Goal: Find specific page/section: Find specific page/section

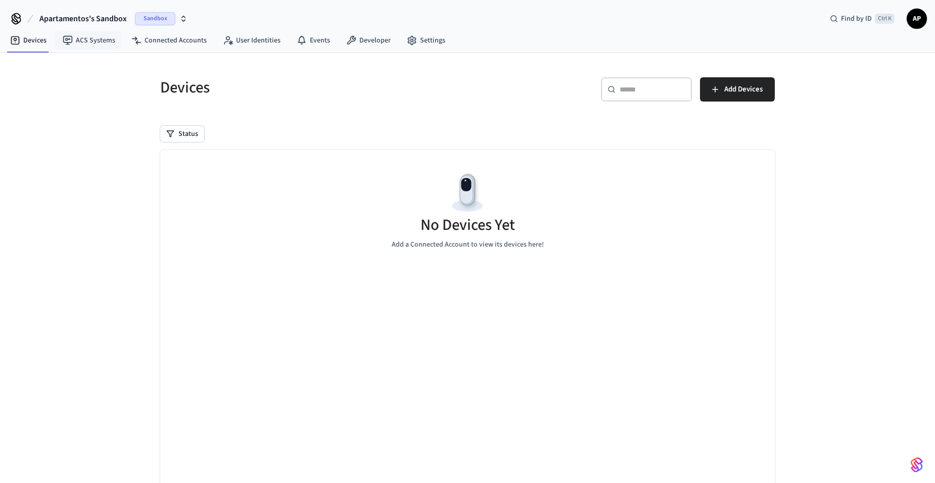
click at [96, 20] on span "Apartamentos's Sandbox" at bounding box center [82, 19] width 87 height 12
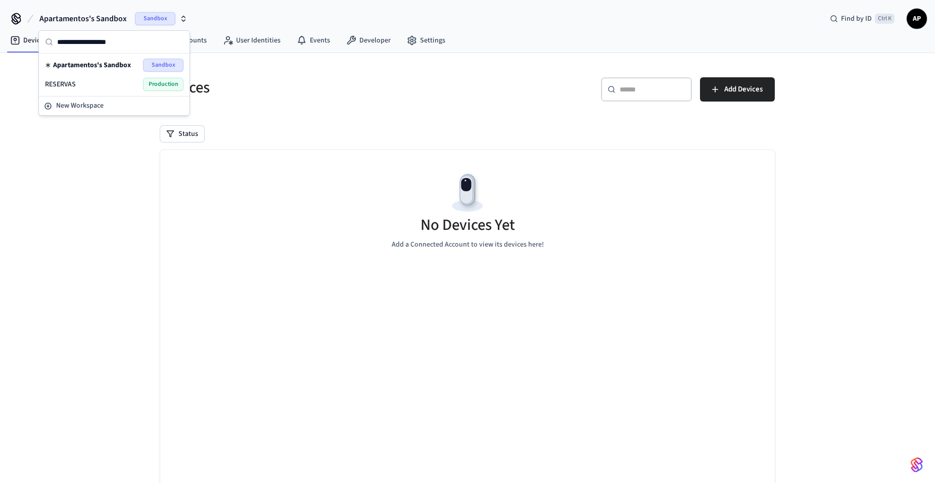
click at [108, 82] on div "RESERVAS Production" at bounding box center [114, 84] width 138 height 13
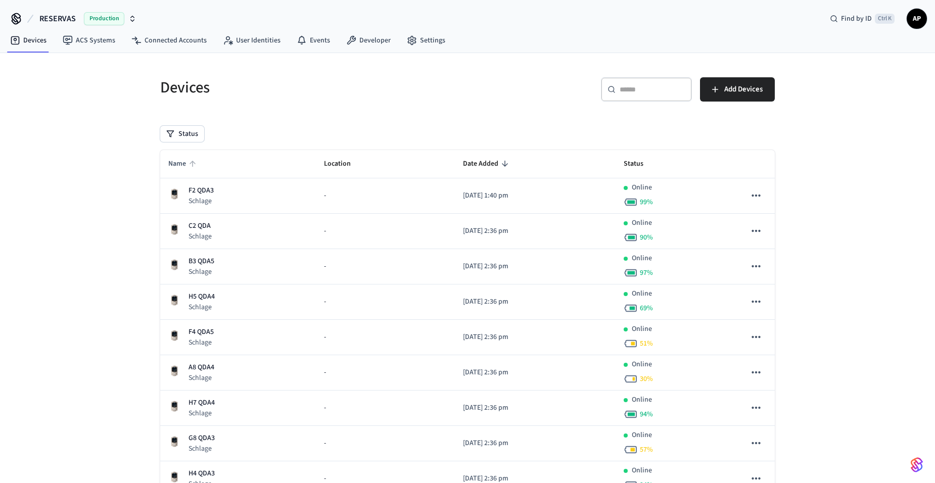
click at [187, 159] on span "Name" at bounding box center [183, 164] width 31 height 16
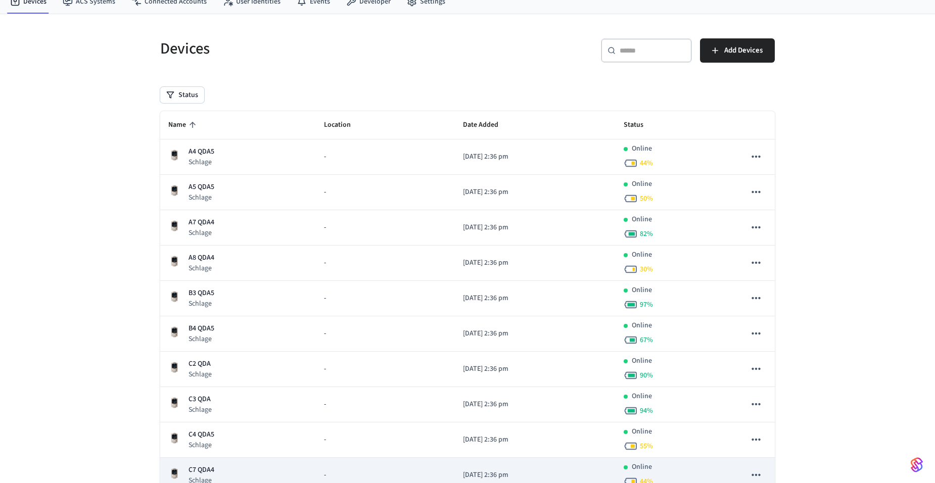
scroll to position [152, 0]
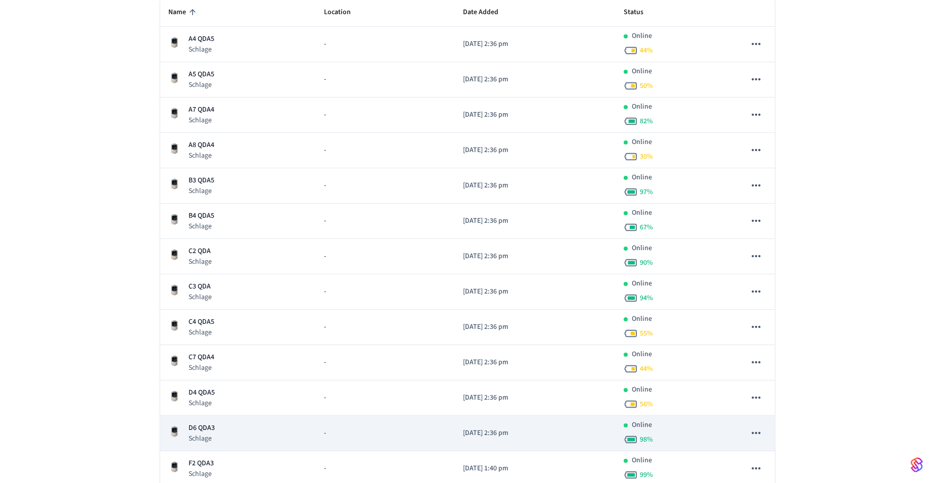
click at [209, 421] on td "D6 QDA3 Schlage" at bounding box center [238, 433] width 156 height 35
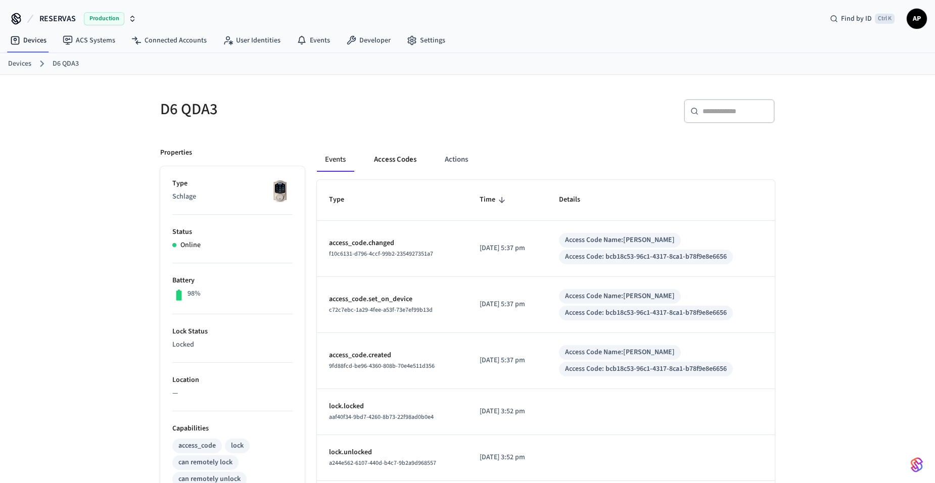
click at [396, 160] on button "Access Codes" at bounding box center [395, 160] width 59 height 24
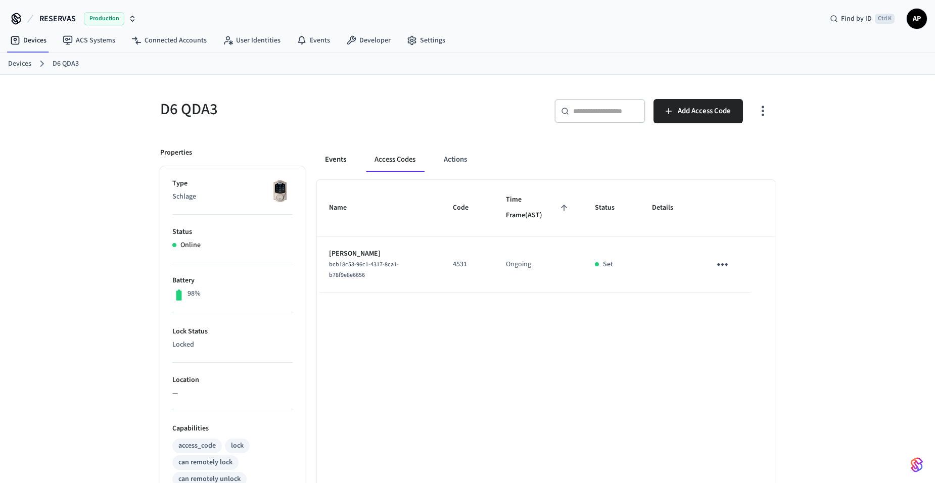
click at [334, 159] on button "Events" at bounding box center [335, 160] width 37 height 24
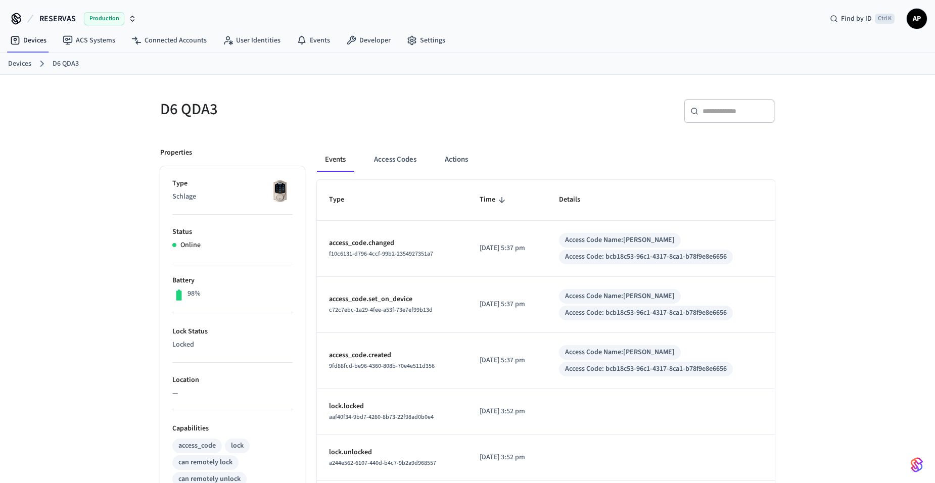
click at [919, 15] on span "AP" at bounding box center [916, 19] width 18 height 18
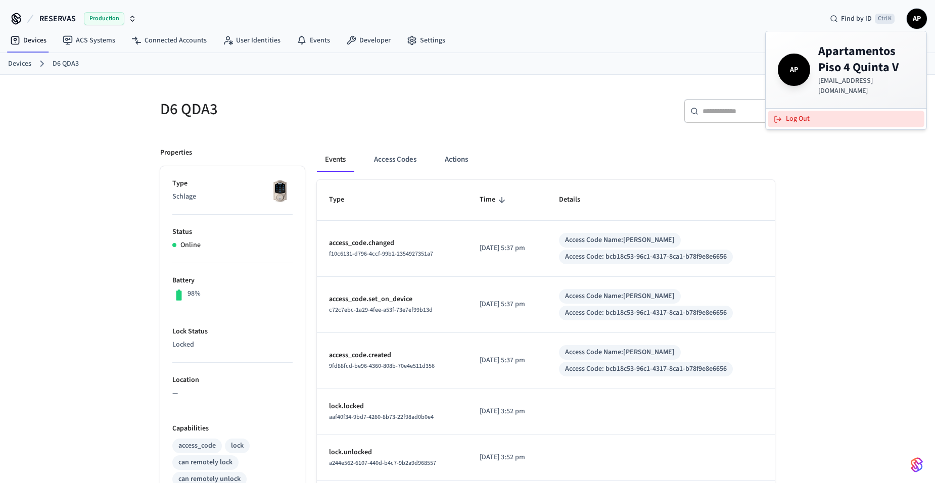
click at [828, 115] on button "Log Out" at bounding box center [845, 119] width 157 height 17
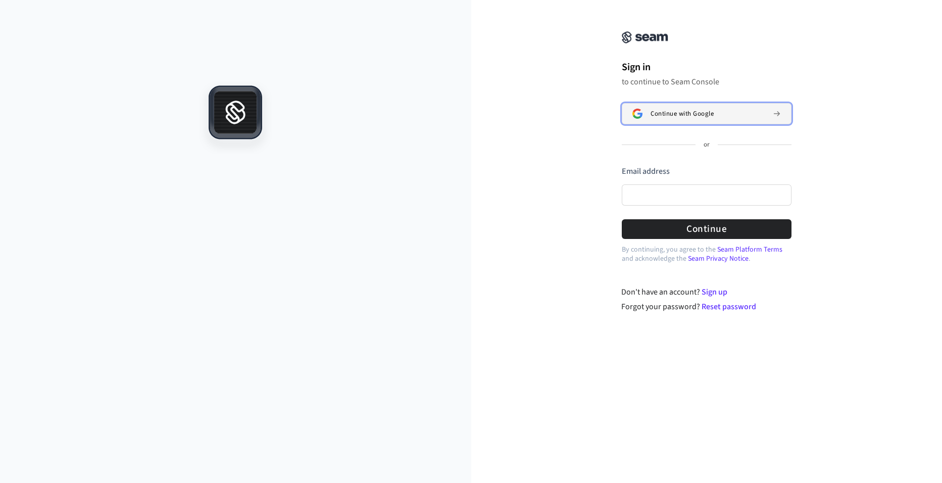
click at [692, 121] on button "Continue with Google" at bounding box center [707, 113] width 170 height 21
